Goal: Information Seeking & Learning: Check status

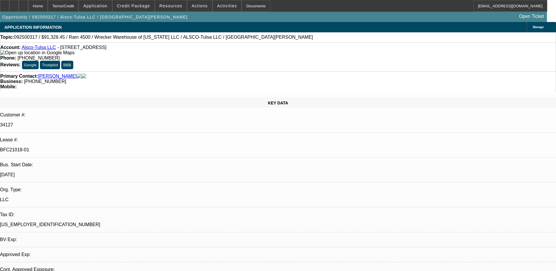
select select "0"
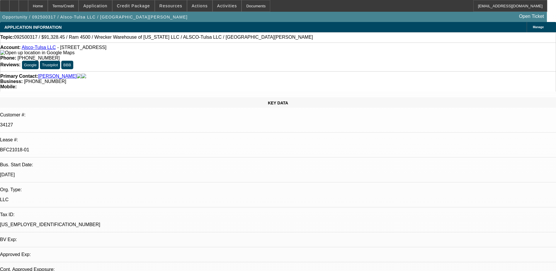
select select "0"
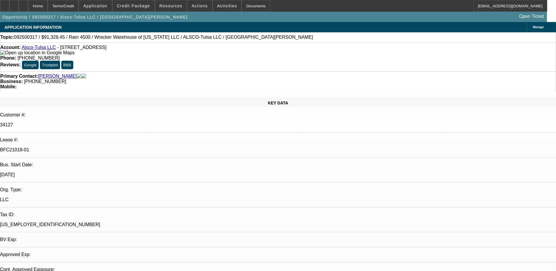
select select "0"
select select "1"
select select "6"
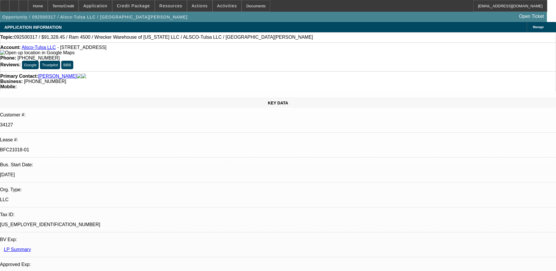
select select "1"
select select "6"
select select "1"
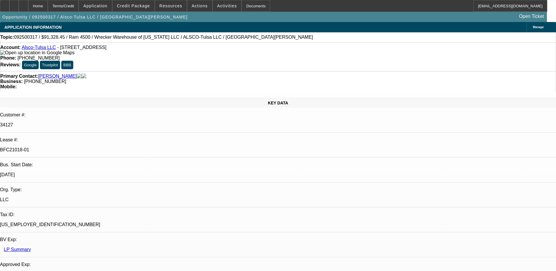
select select "6"
select select "1"
select select "6"
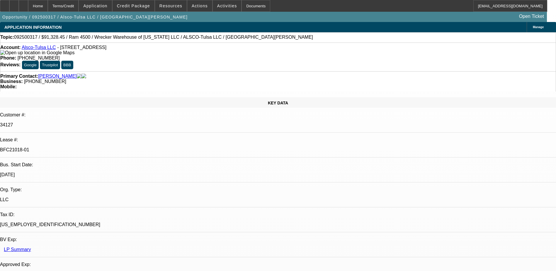
drag, startPoint x: 446, startPoint y: 195, endPoint x: 473, endPoint y: 197, distance: 27.4
drag, startPoint x: 473, startPoint y: 197, endPoint x: 471, endPoint y: 200, distance: 3.8
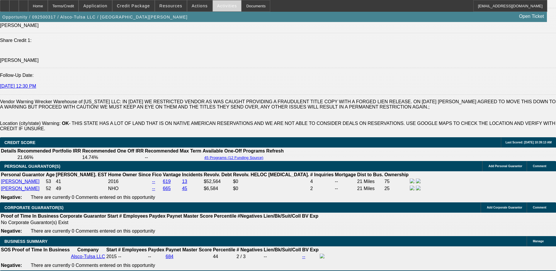
scroll to position [762, 0]
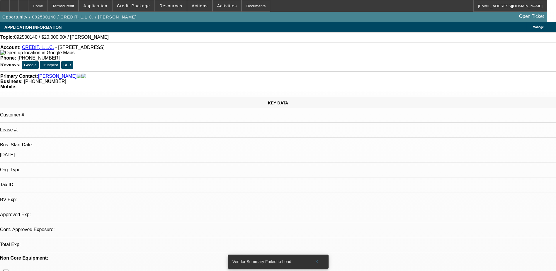
select select "0"
select select "2"
select select "0.1"
select select "4"
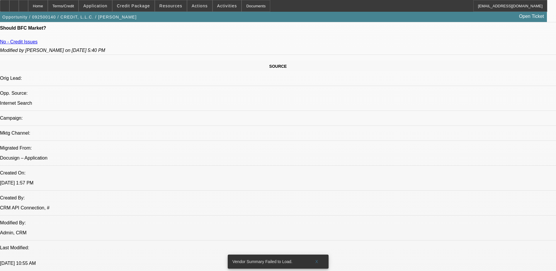
scroll to position [151, 0]
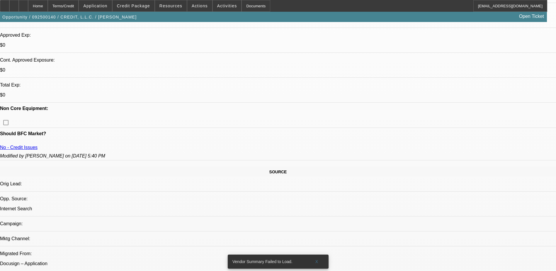
scroll to position [119, 0]
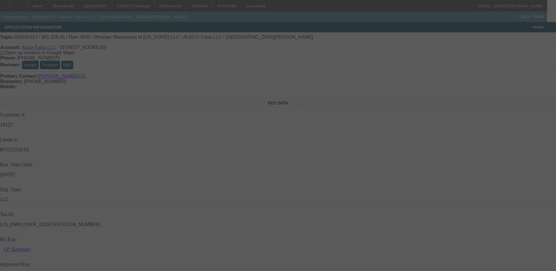
select select "0"
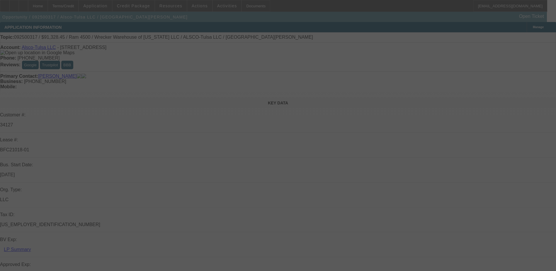
select select "0"
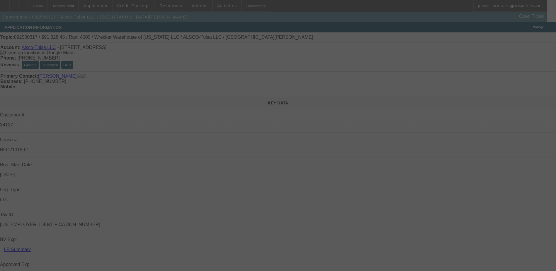
select select "0"
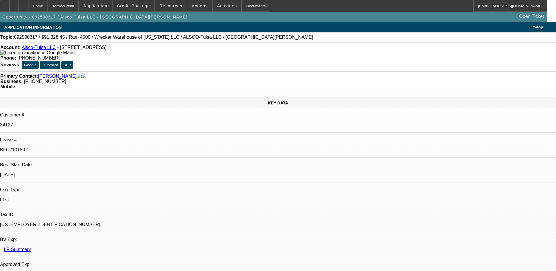
select select "1"
select select "6"
select select "1"
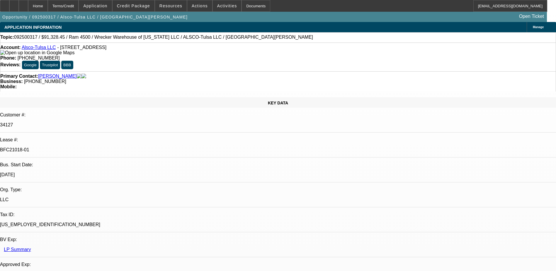
select select "6"
select select "1"
select select "6"
select select "1"
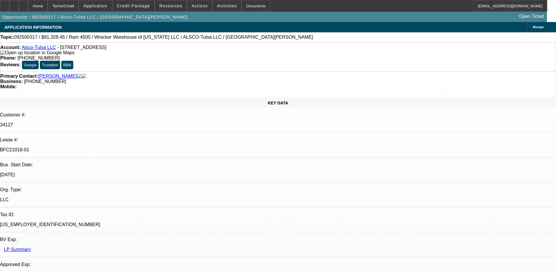
select select "1"
select select "6"
click at [138, 6] on span "Credit Package" at bounding box center [133, 6] width 33 height 5
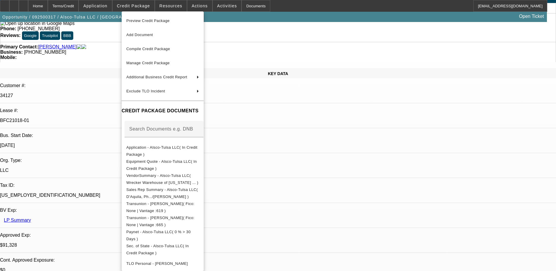
click at [388, 232] on div at bounding box center [278, 135] width 556 height 271
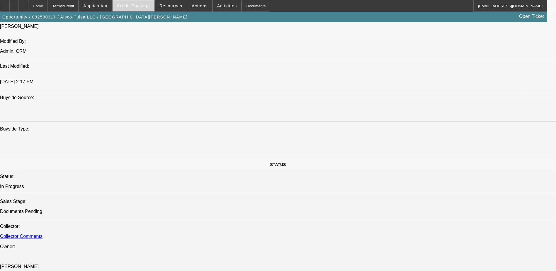
scroll to position [292, 0]
